Goal: Task Accomplishment & Management: Use online tool/utility

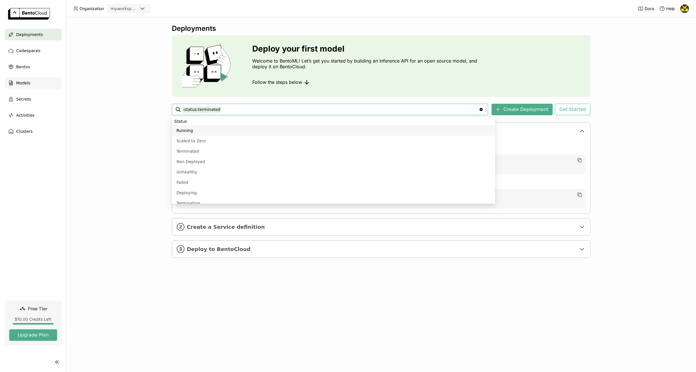
click at [32, 83] on div "Models" at bounding box center [33, 83] width 57 height 12
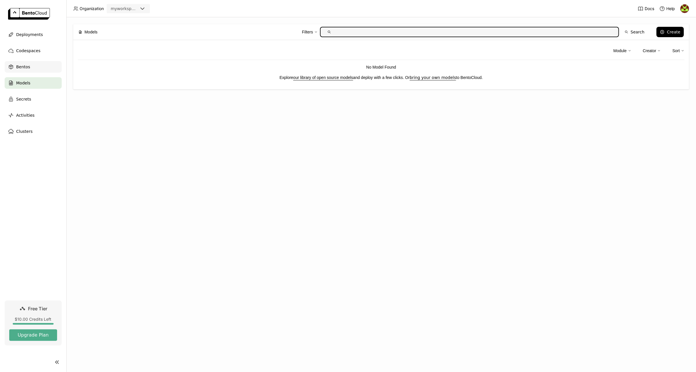
click at [30, 66] on div "Bentos" at bounding box center [33, 67] width 57 height 12
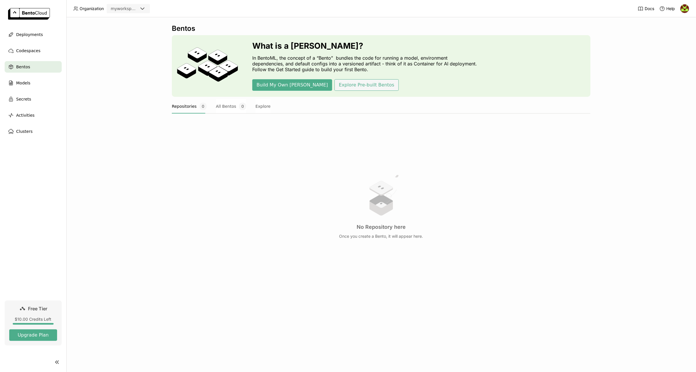
click at [340, 87] on button "Explore Pre-built Bentos" at bounding box center [367, 85] width 64 height 12
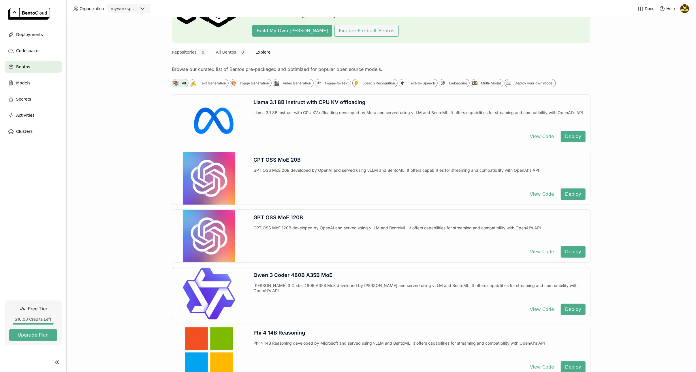
scroll to position [111, 0]
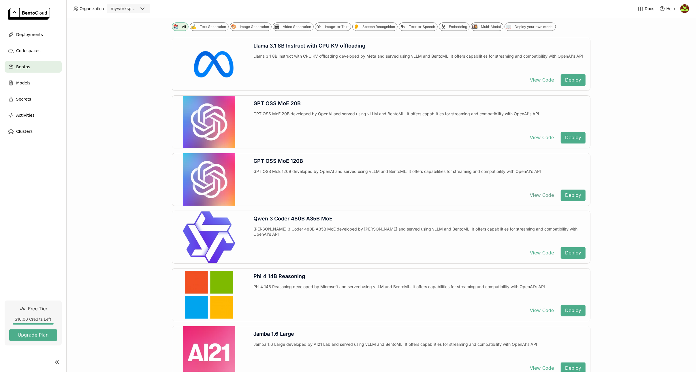
click at [541, 194] on button "View Code" at bounding box center [542, 196] width 33 height 12
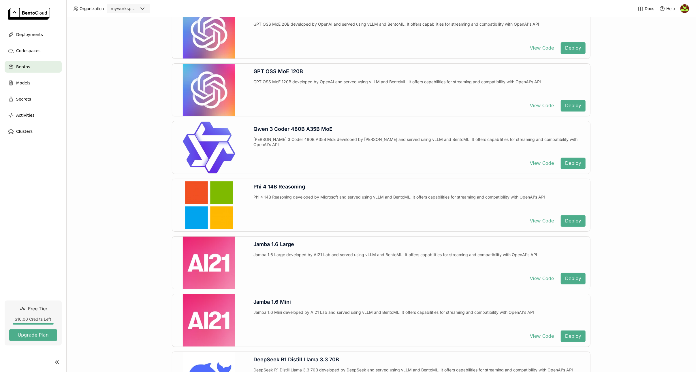
scroll to position [249, 0]
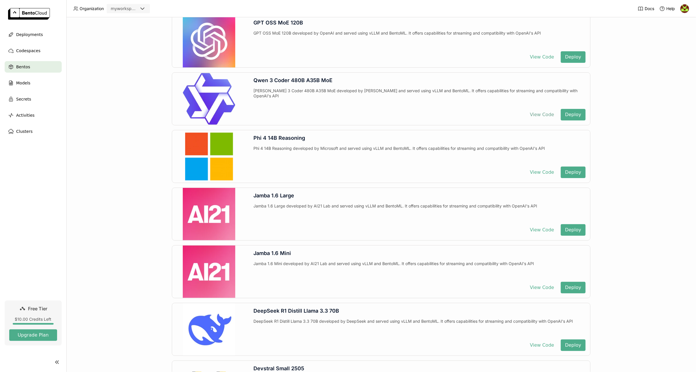
click at [546, 113] on button "View Code" at bounding box center [542, 115] width 33 height 12
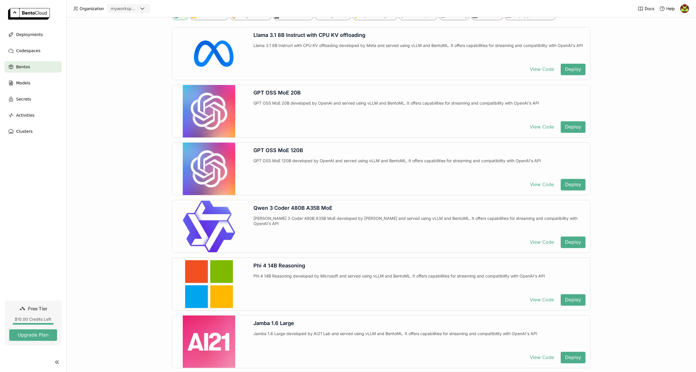
scroll to position [0, 0]
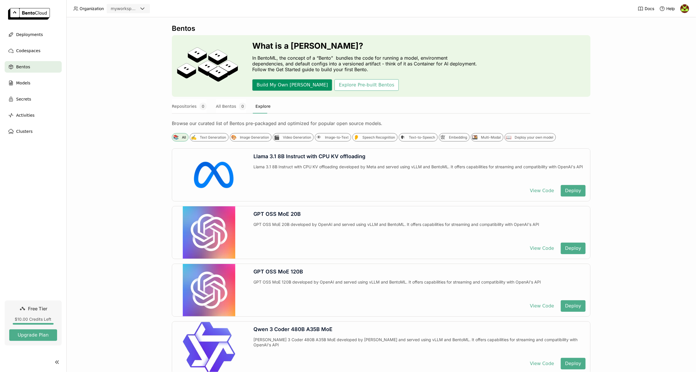
click at [286, 87] on button "Build My Own [PERSON_NAME]" at bounding box center [292, 85] width 80 height 12
click at [36, 37] on span "Deployments" at bounding box center [29, 34] width 27 height 7
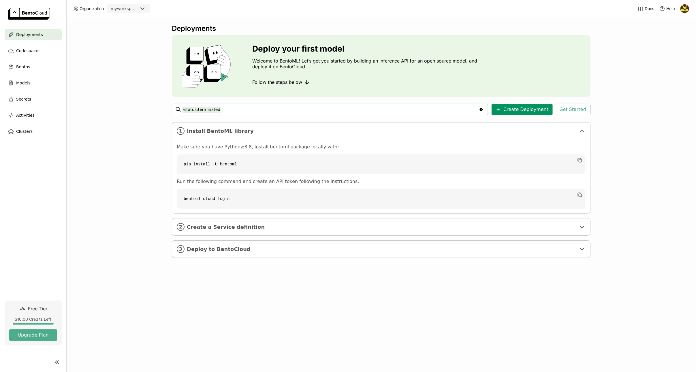
click at [521, 111] on button "Create Deployment" at bounding box center [522, 110] width 61 height 12
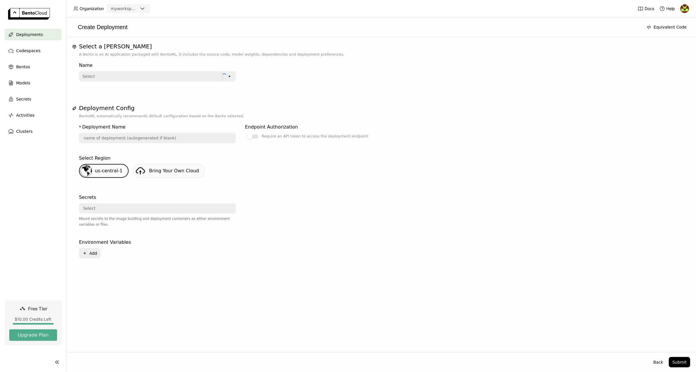
click at [188, 86] on div "Name Select Loading open" at bounding box center [381, 73] width 605 height 33
click at [189, 77] on div "Select" at bounding box center [154, 76] width 148 height 9
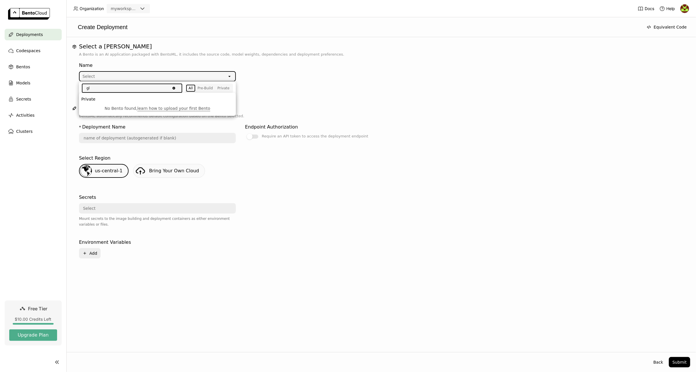
type input "g"
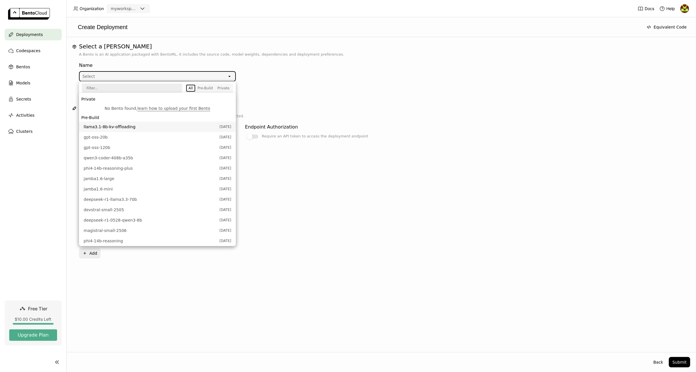
click at [290, 65] on div "Name Select open" at bounding box center [240, 71] width 323 height 22
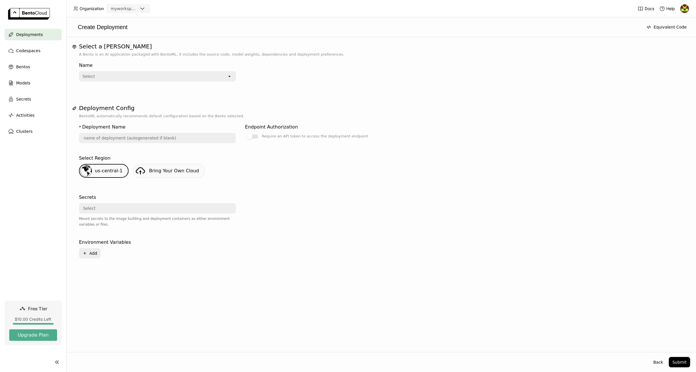
click at [226, 77] on div "Select" at bounding box center [154, 76] width 148 height 9
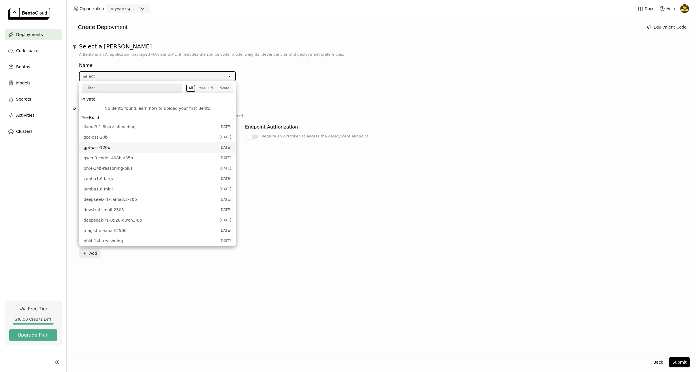
click at [147, 149] on span "gpt-oss-120b" at bounding box center [150, 148] width 133 height 6
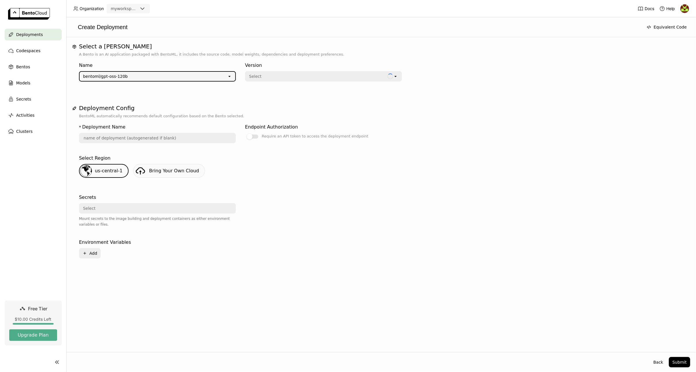
click at [292, 75] on div "Select" at bounding box center [317, 76] width 142 height 9
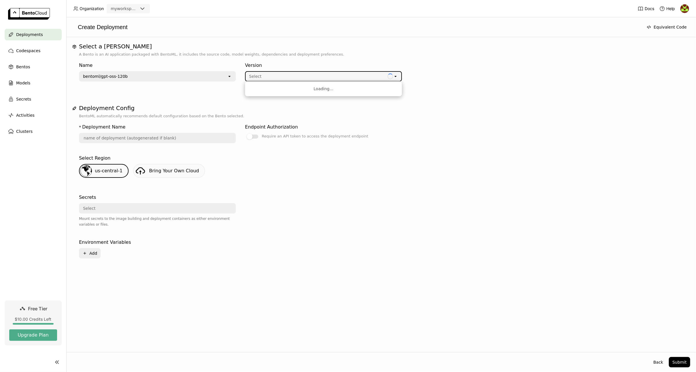
type input "gpt-oss-120-b-fobf"
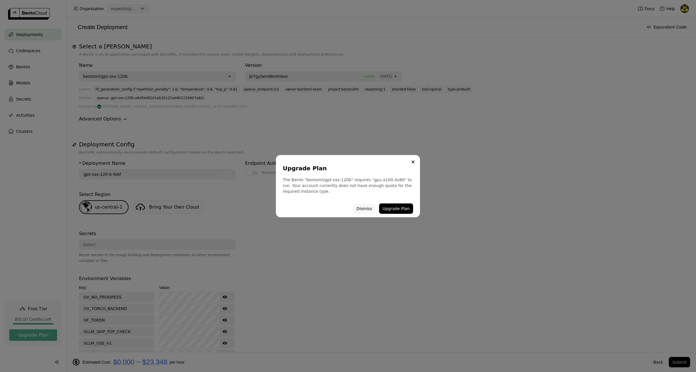
click at [373, 206] on button "Dismiss" at bounding box center [364, 209] width 22 height 10
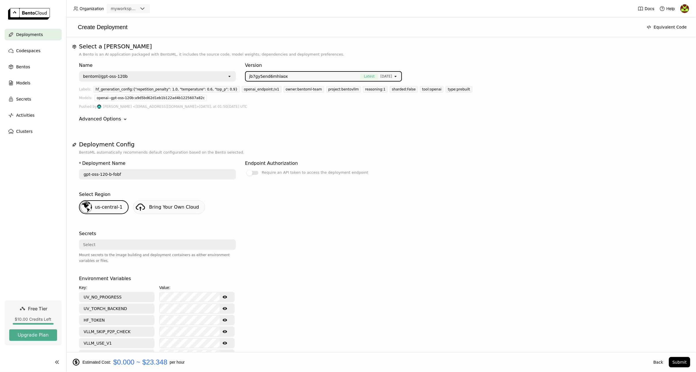
click at [314, 150] on p "BentoML automatically recommends default configuration based on the Bento selec…" at bounding box center [381, 153] width 605 height 6
click at [117, 117] on div "Advanced Options" at bounding box center [100, 119] width 42 height 7
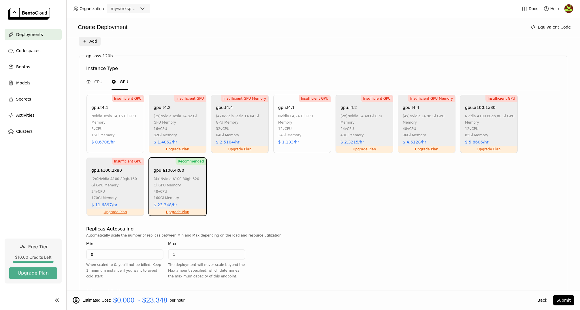
scroll to position [395, 0]
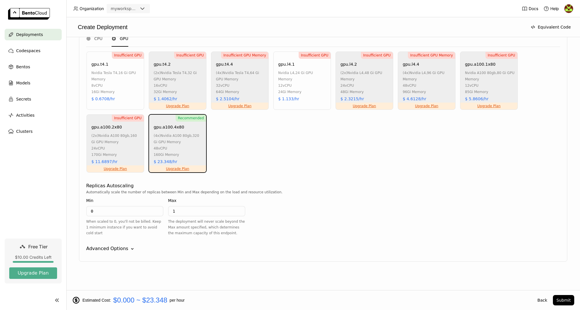
click at [128, 252] on div "Advanced Options Down" at bounding box center [323, 248] width 474 height 7
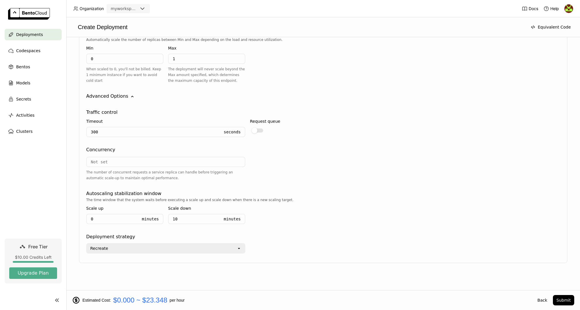
scroll to position [549, 0]
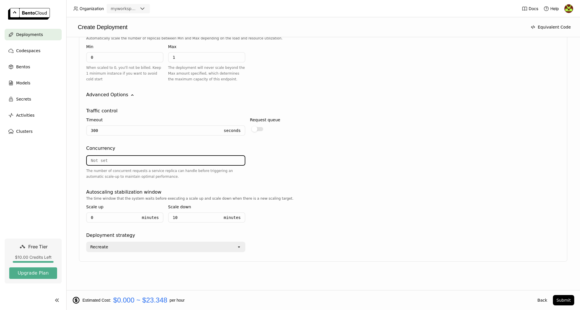
click at [227, 163] on input "number" at bounding box center [166, 160] width 158 height 9
type input "50"
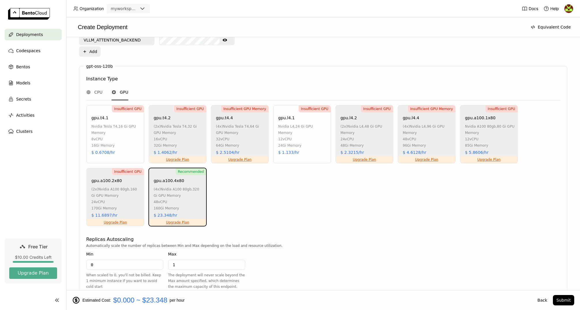
scroll to position [180, 0]
